Goal: Find specific page/section: Find specific page/section

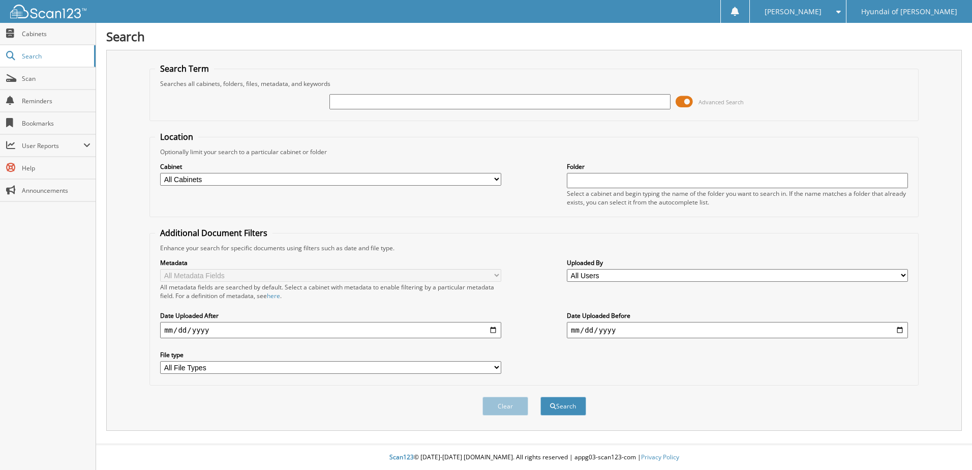
click at [344, 101] on input "text" at bounding box center [499, 101] width 341 height 15
type input "102131"
click at [540, 397] on button "Search" at bounding box center [563, 406] width 46 height 19
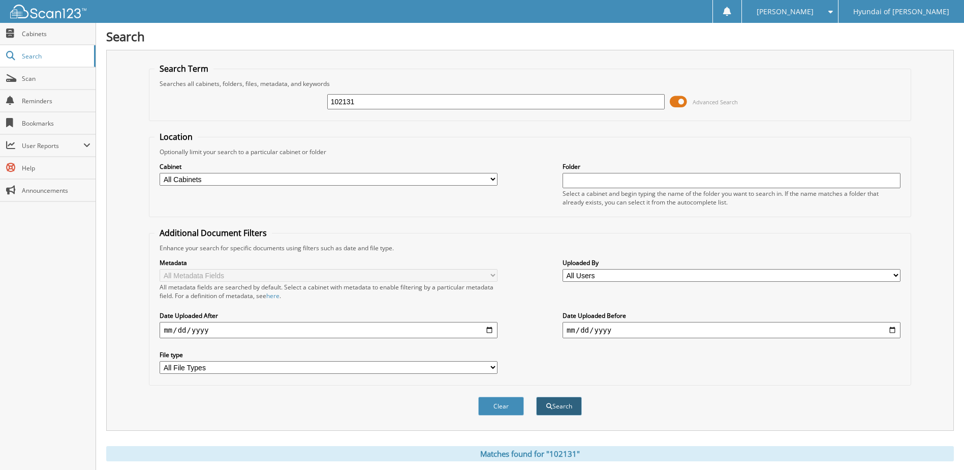
click at [547, 407] on span "submit" at bounding box center [550, 406] width 6 height 6
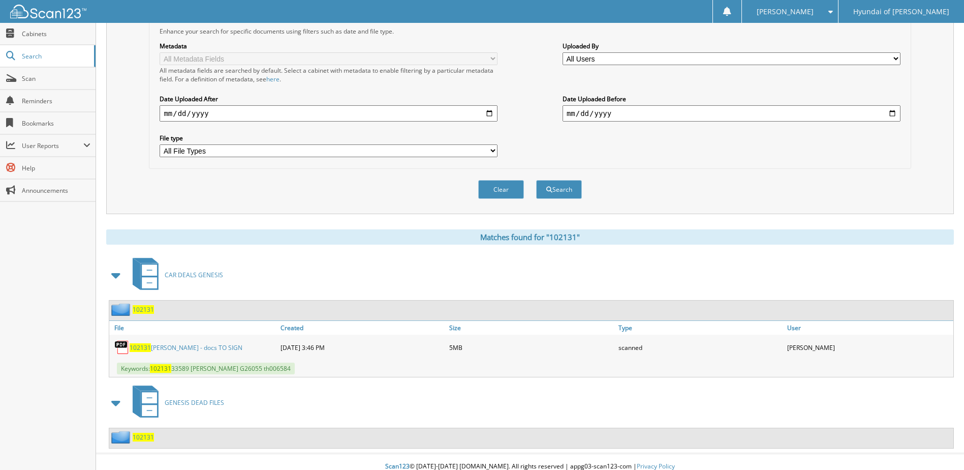
scroll to position [226, 0]
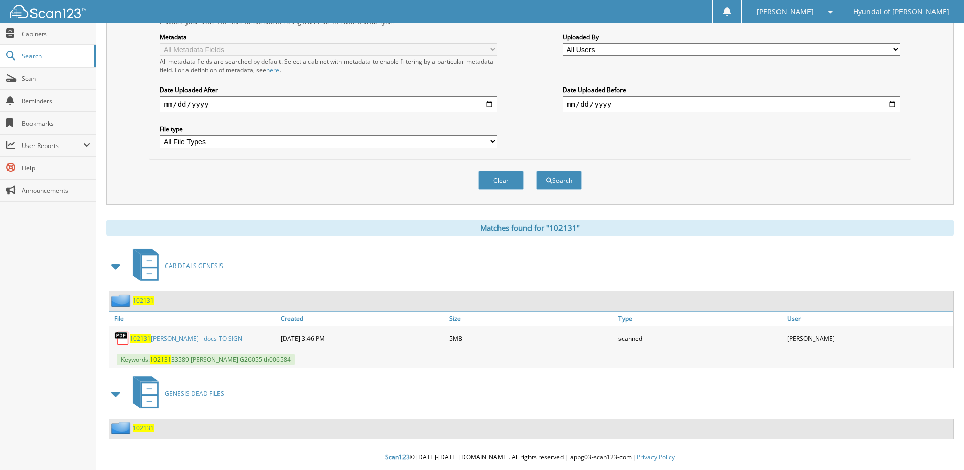
click at [201, 395] on span "GENESIS DEAD FILES" at bounding box center [194, 393] width 59 height 9
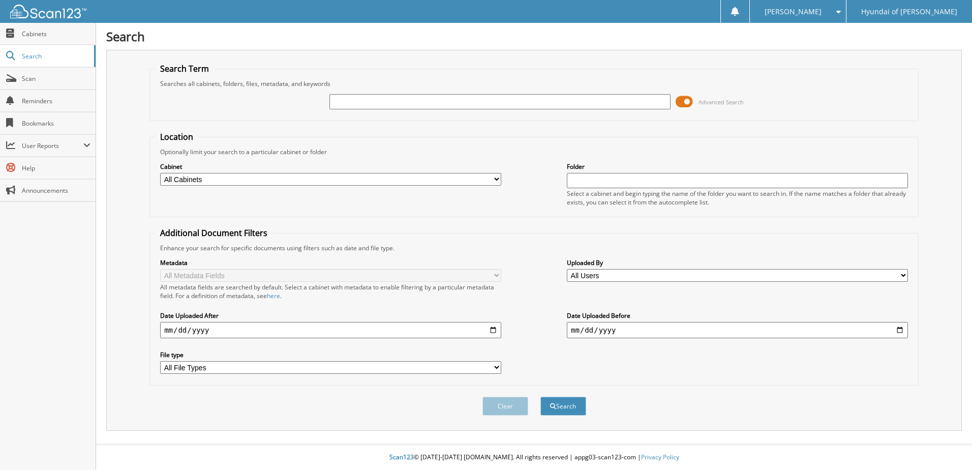
click at [365, 99] on input "text" at bounding box center [499, 101] width 341 height 15
type input "102131"
click at [540, 397] on button "Search" at bounding box center [563, 406] width 46 height 19
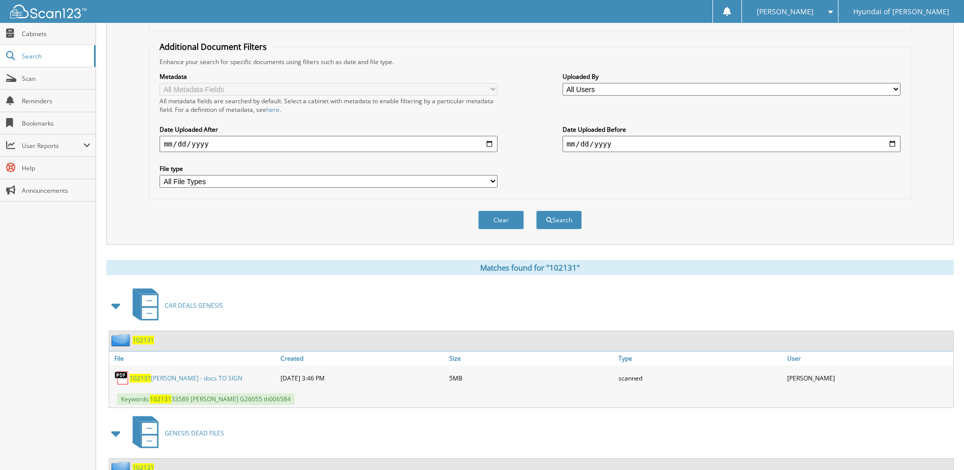
scroll to position [226, 0]
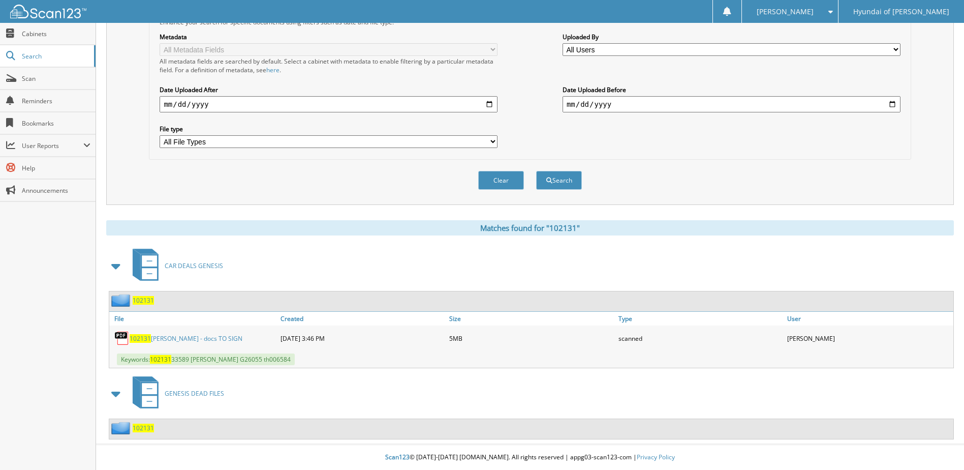
click at [144, 430] on span "102131" at bounding box center [143, 427] width 21 height 9
